Goal: Use online tool/utility: Utilize a website feature to perform a specific function

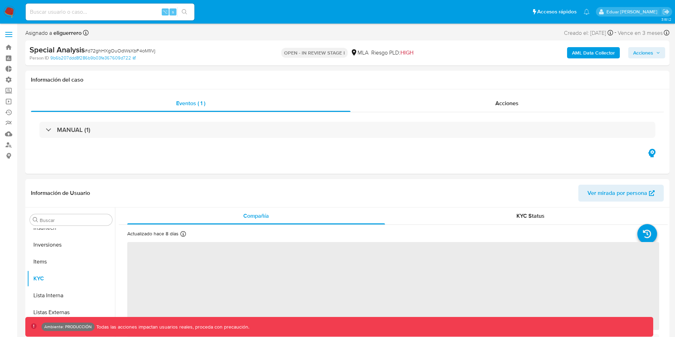
scroll to position [364, 0]
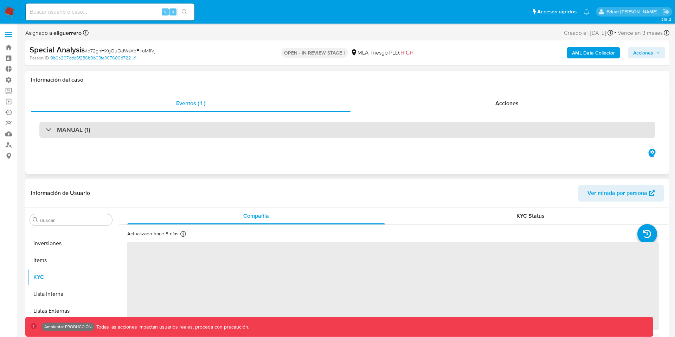
select select "10"
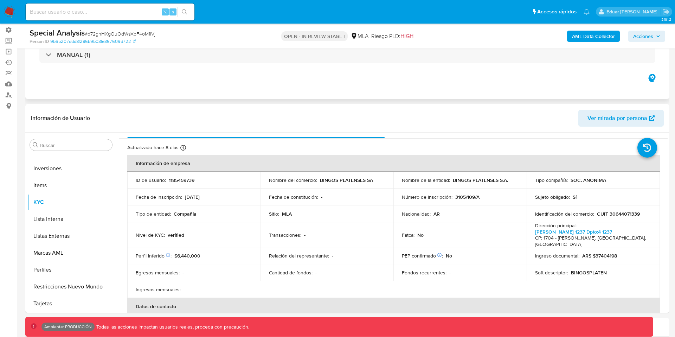
scroll to position [12, 0]
click at [577, 36] on b "AML Data Collector" at bounding box center [593, 36] width 43 height 11
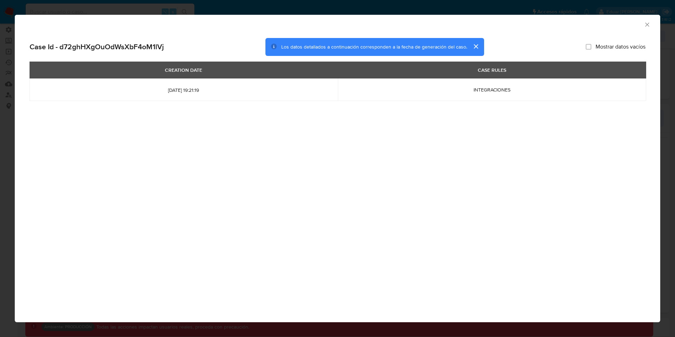
click at [647, 25] on icon "Cerrar ventana" at bounding box center [647, 24] width 4 height 4
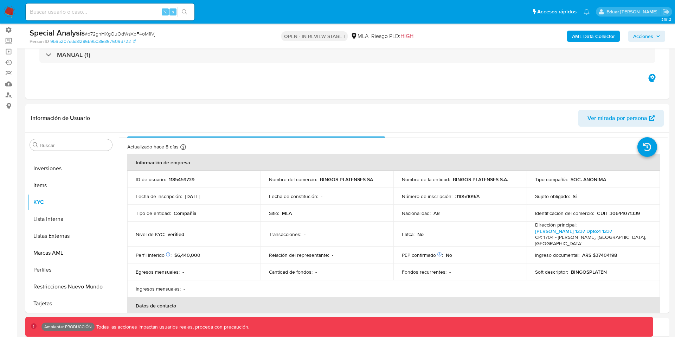
click at [588, 36] on b "AML Data Collector" at bounding box center [593, 36] width 43 height 11
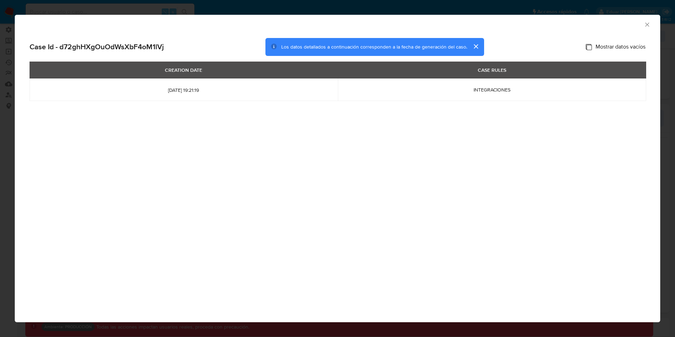
click at [585, 47] on input "Mostrar datos vacíos" at bounding box center [588, 47] width 6 height 6
click at [587, 47] on input "Mostrar datos vacíos" at bounding box center [588, 47] width 6 height 6
checkbox input "false"
click at [647, 24] on icon "Cerrar ventana" at bounding box center [646, 24] width 7 height 7
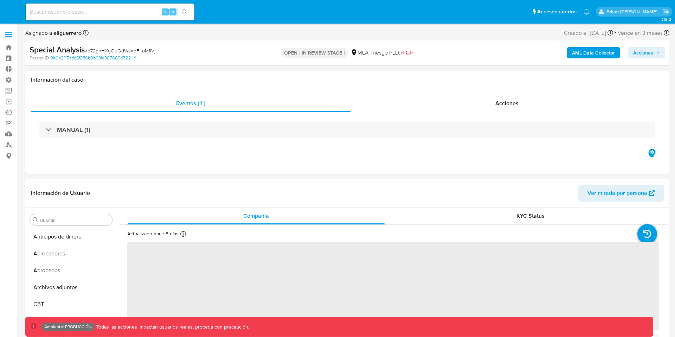
select select "10"
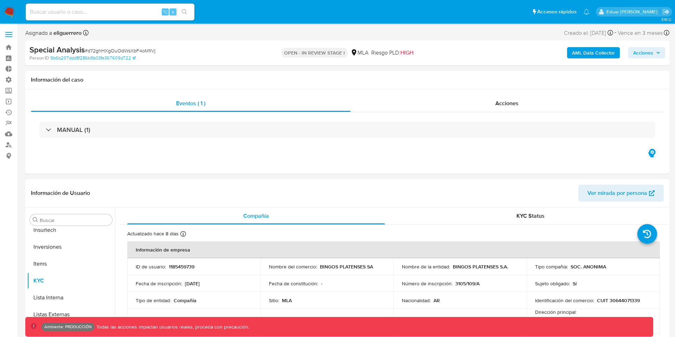
scroll to position [364, 0]
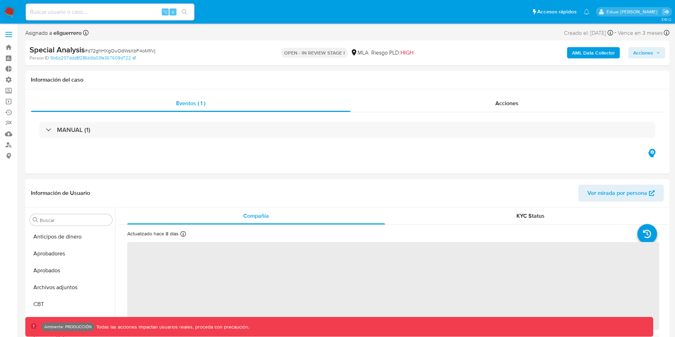
scroll to position [364, 0]
select select "10"
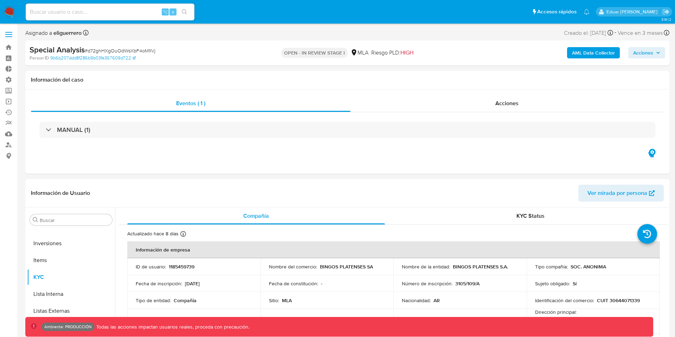
click at [578, 54] on b "AML Data Collector" at bounding box center [593, 52] width 43 height 11
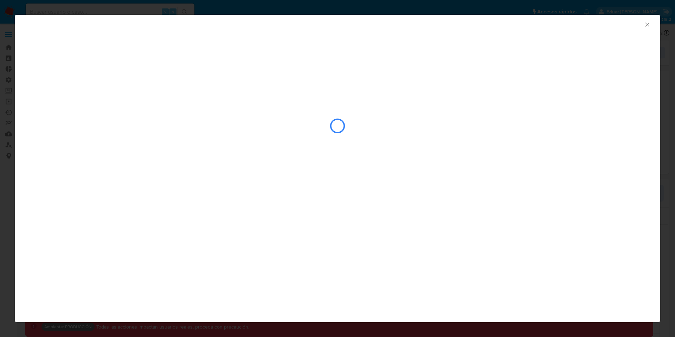
click at [485, 134] on div "closure-recommendation-modal" at bounding box center [338, 126] width 616 height 70
click at [649, 23] on icon "Cerrar ventana" at bounding box center [646, 24] width 7 height 7
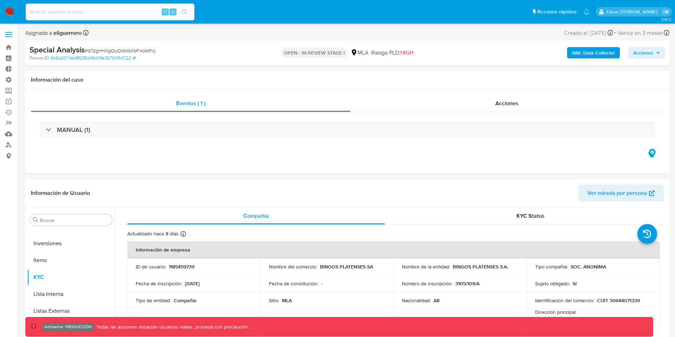
click at [596, 56] on b "AML Data Collector" at bounding box center [593, 52] width 43 height 11
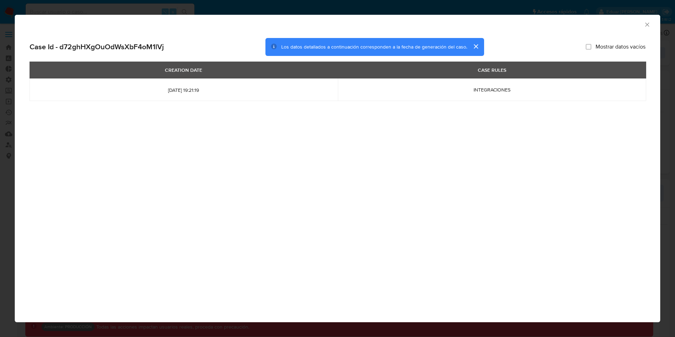
click at [644, 24] on icon "Cerrar ventana" at bounding box center [646, 24] width 7 height 7
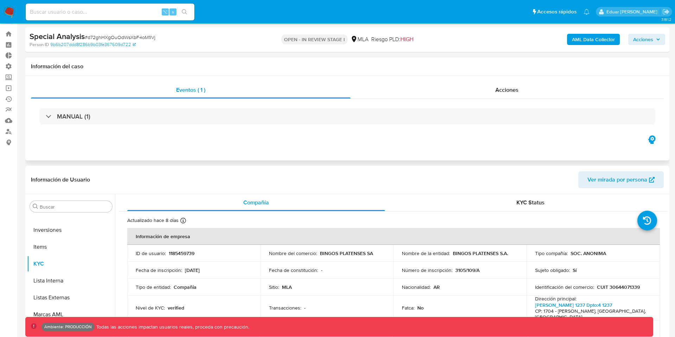
scroll to position [0, 0]
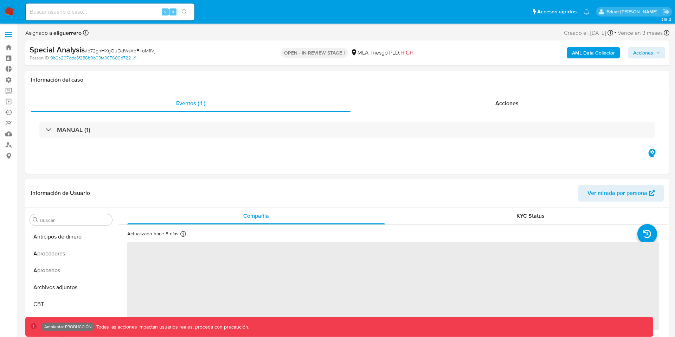
scroll to position [364, 0]
select select "10"
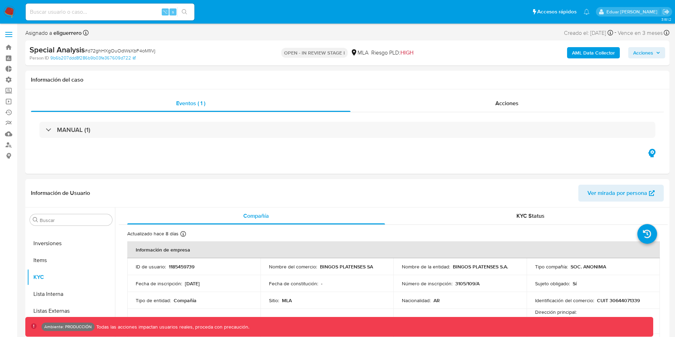
click at [582, 56] on b "AML Data Collector" at bounding box center [593, 52] width 43 height 11
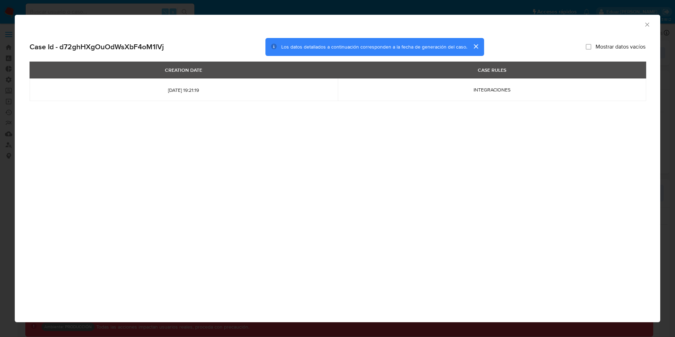
drag, startPoint x: 284, startPoint y: 47, endPoint x: 372, endPoint y: 46, distance: 88.2
click at [372, 46] on span "Los datos detallados a continuación corresponden a la fecha de generación del c…" at bounding box center [374, 46] width 186 height 7
click at [646, 25] on icon "Cerrar ventana" at bounding box center [646, 24] width 7 height 7
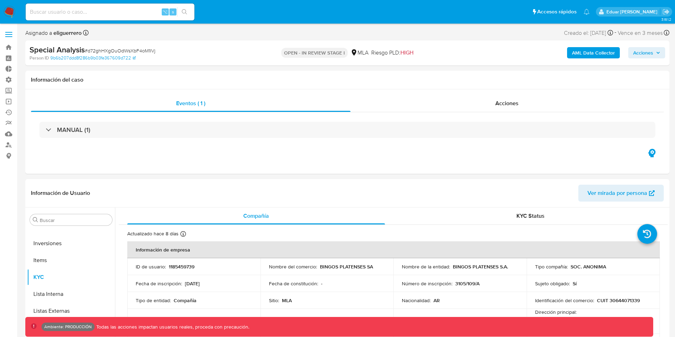
click at [623, 8] on p "Eduar [PERSON_NAME]" at bounding box center [632, 11] width 53 height 7
click at [623, 11] on p "Eduar [PERSON_NAME]" at bounding box center [632, 11] width 53 height 7
click at [606, 14] on p "Eduar [PERSON_NAME]" at bounding box center [632, 11] width 53 height 7
click at [10, 36] on span at bounding box center [8, 36] width 7 height 1
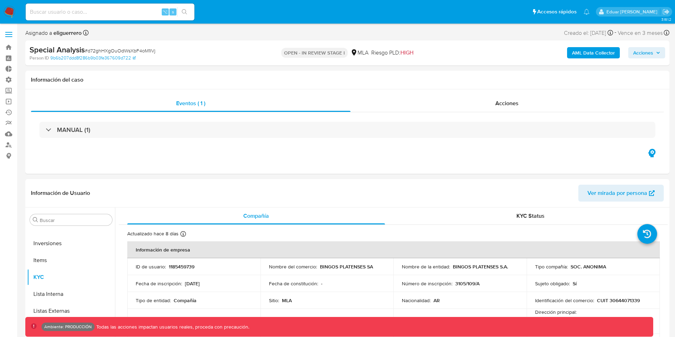
click at [0, 0] on input "checkbox" at bounding box center [0, 0] width 0 height 0
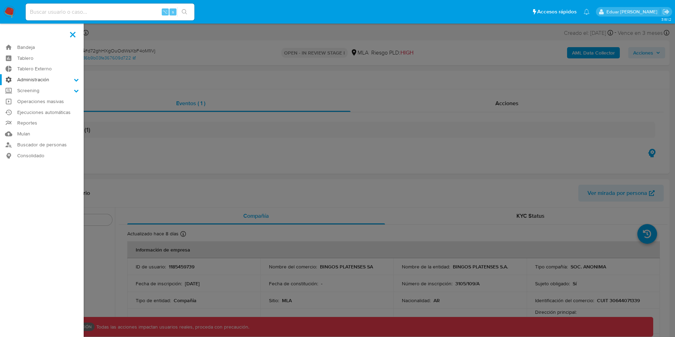
click at [78, 78] on icon at bounding box center [76, 79] width 5 height 5
click at [0, 0] on input "Administración" at bounding box center [0, 0] width 0 height 0
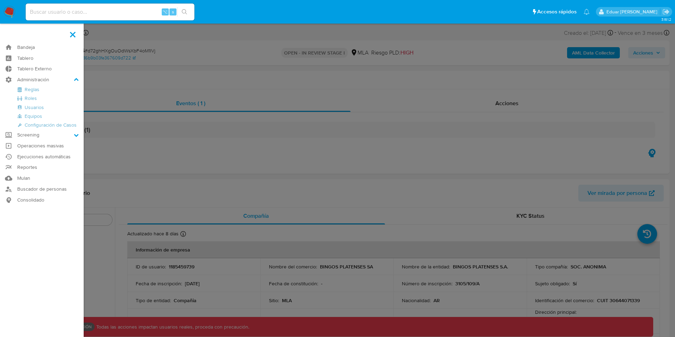
click at [8, 11] on img at bounding box center [10, 12] width 12 height 12
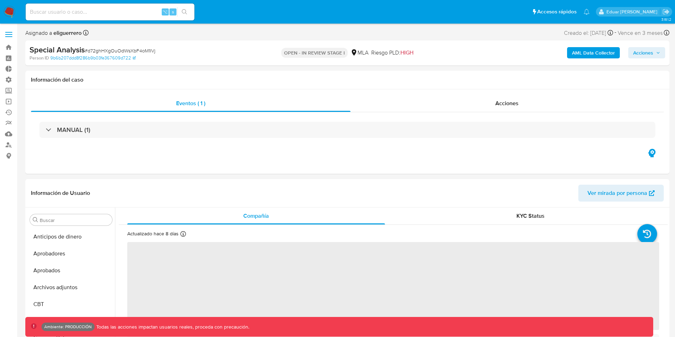
scroll to position [364, 0]
select select "10"
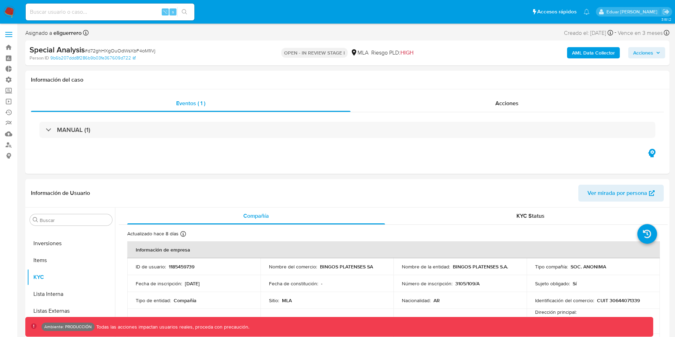
click at [584, 55] on b "AML Data Collector" at bounding box center [593, 52] width 43 height 11
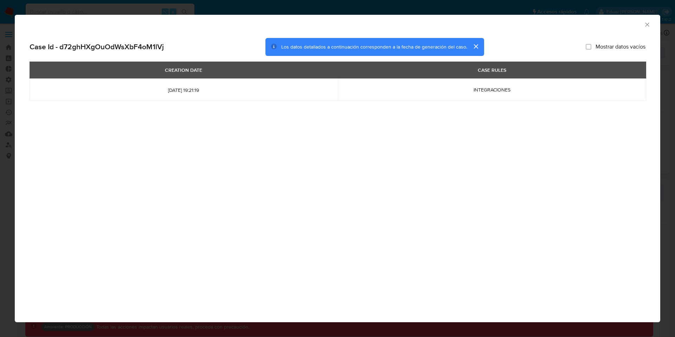
click at [645, 24] on icon "Cerrar ventana" at bounding box center [646, 24] width 7 height 7
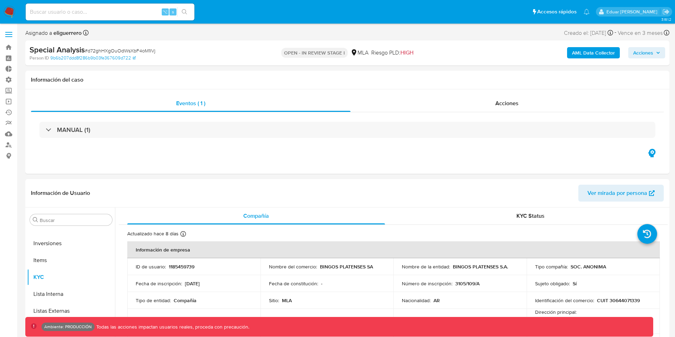
click at [577, 55] on b "AML Data Collector" at bounding box center [593, 52] width 43 height 11
